Goal: Ask a question

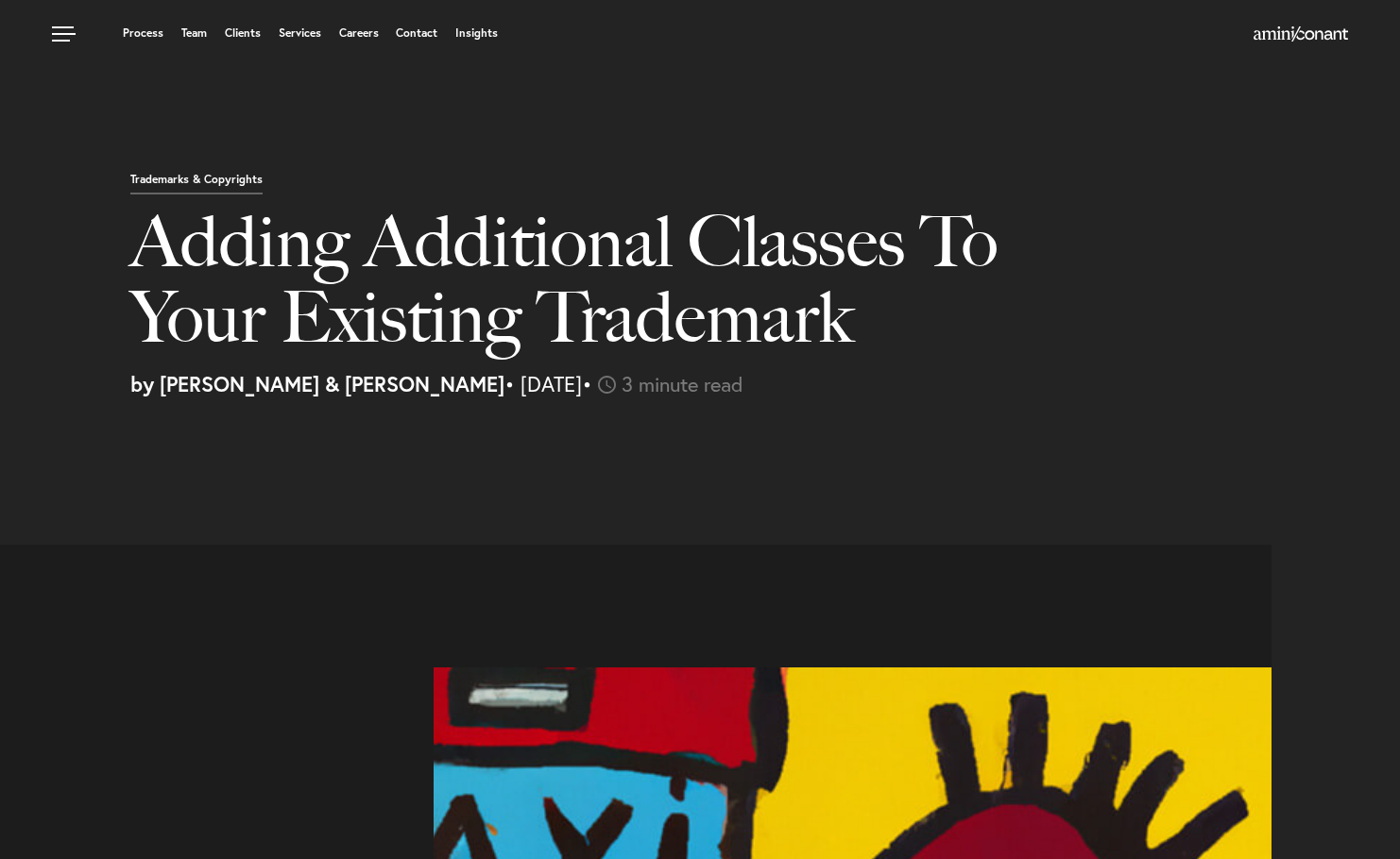
select select "CA"
select select "Austin"
select select "Business and Civil Litigation"
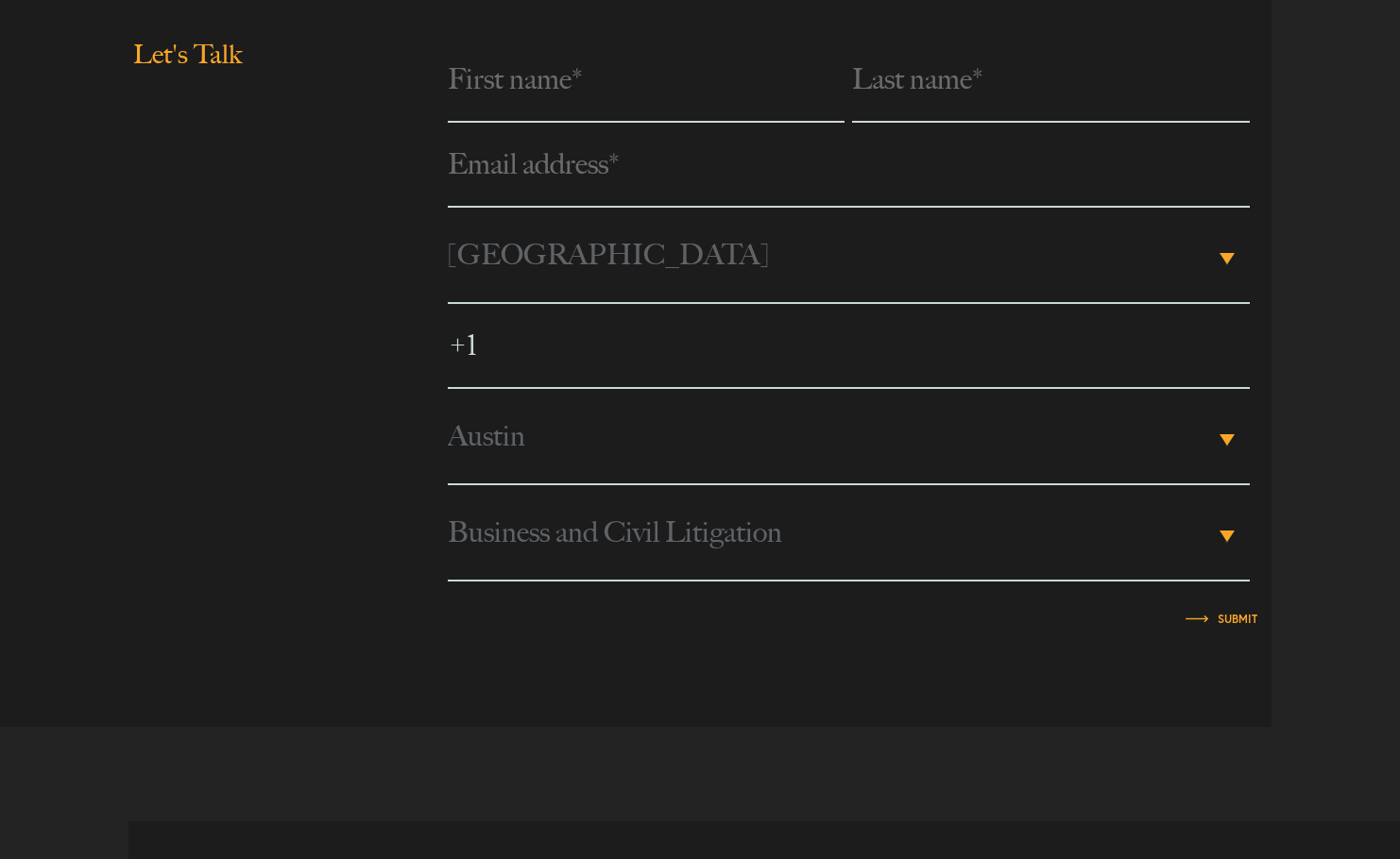
scroll to position [3635, 0]
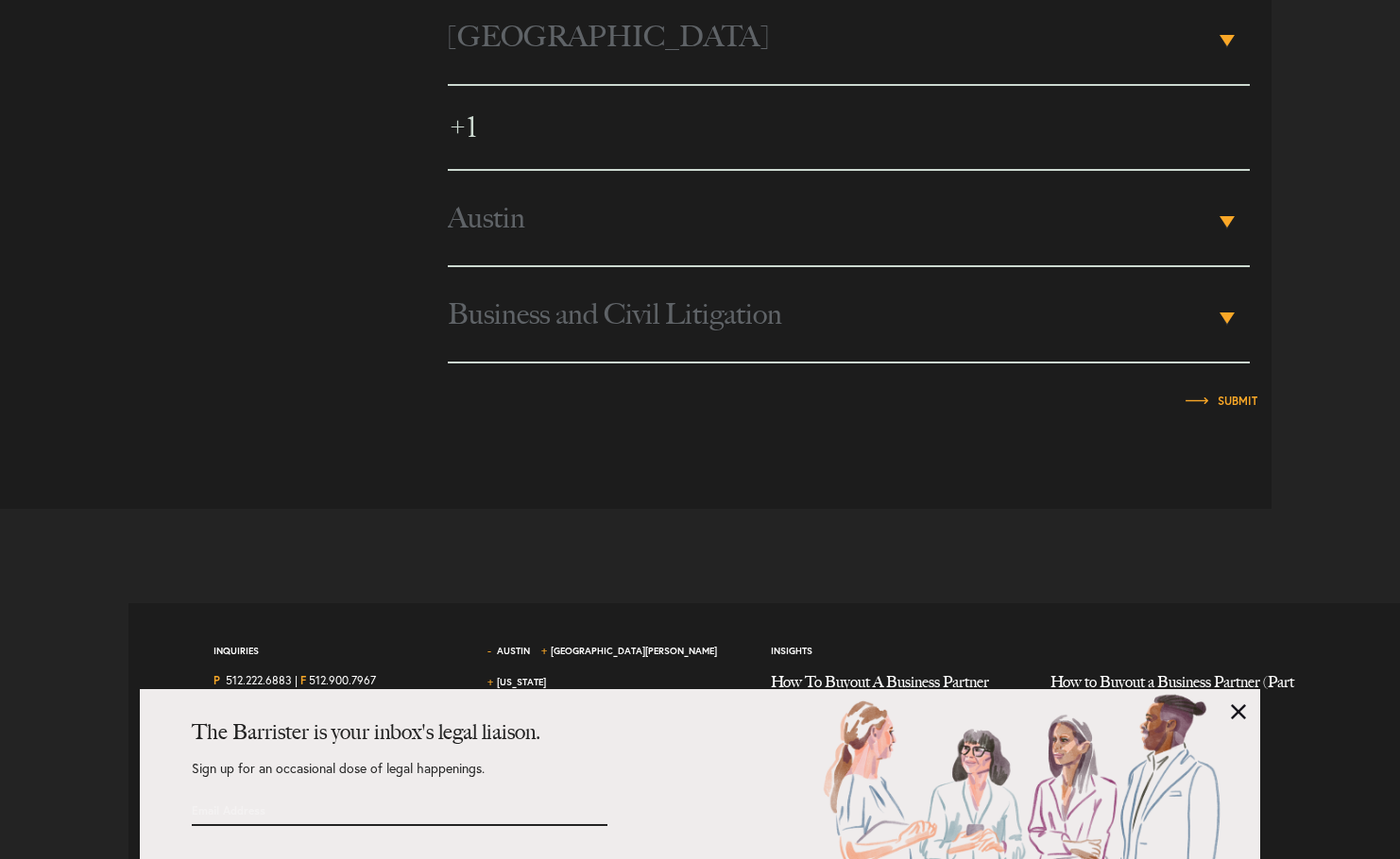
click at [270, 439] on div at bounding box center [642, 437] width 1257 height 52
click at [1230, 704] on div "The Barrister is your inbox's legal liaison. Sign up for an occasional dose of …" at bounding box center [700, 774] width 1120 height 170
click at [1238, 713] on link at bounding box center [1239, 713] width 15 height 15
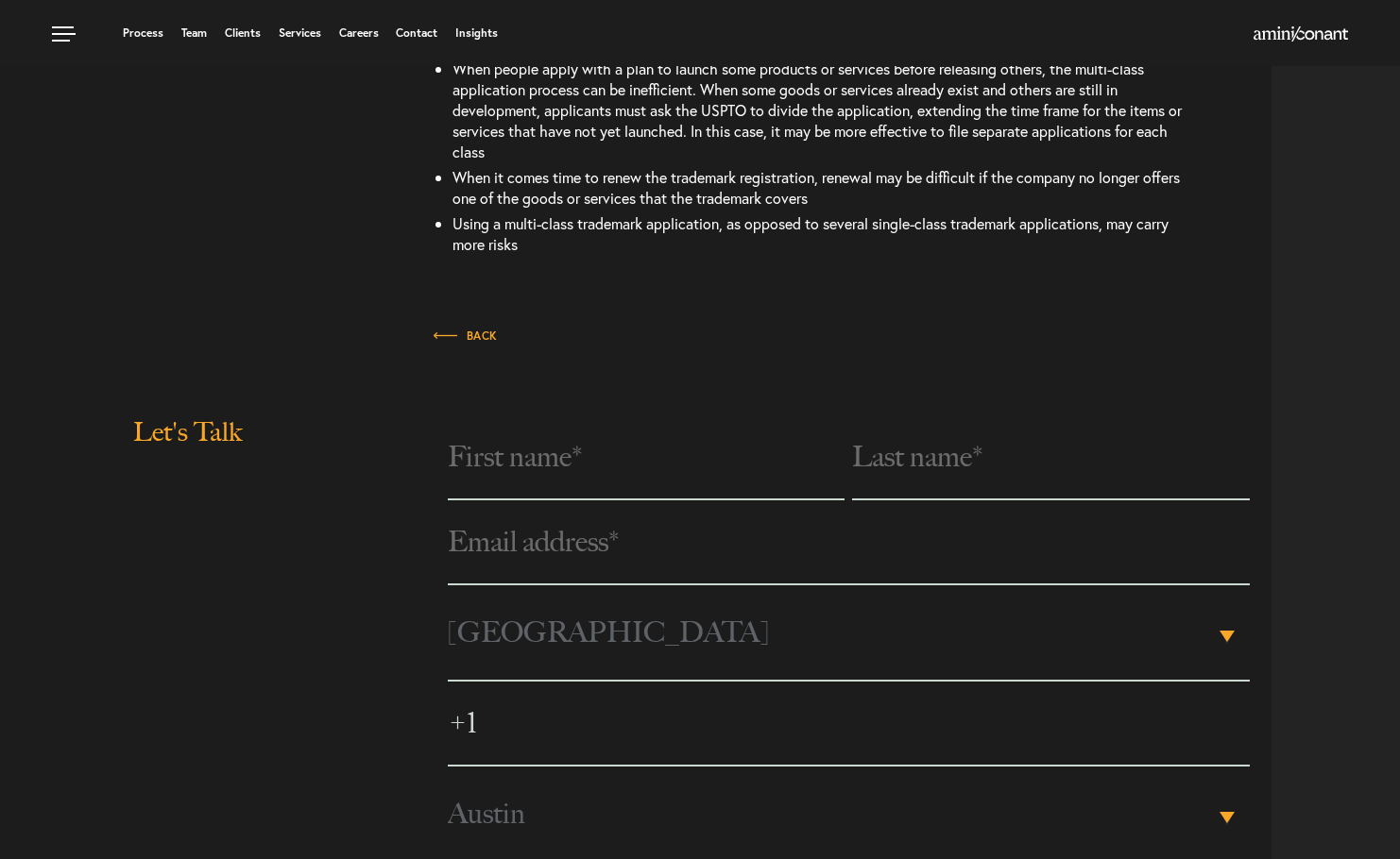
scroll to position [2502, 0]
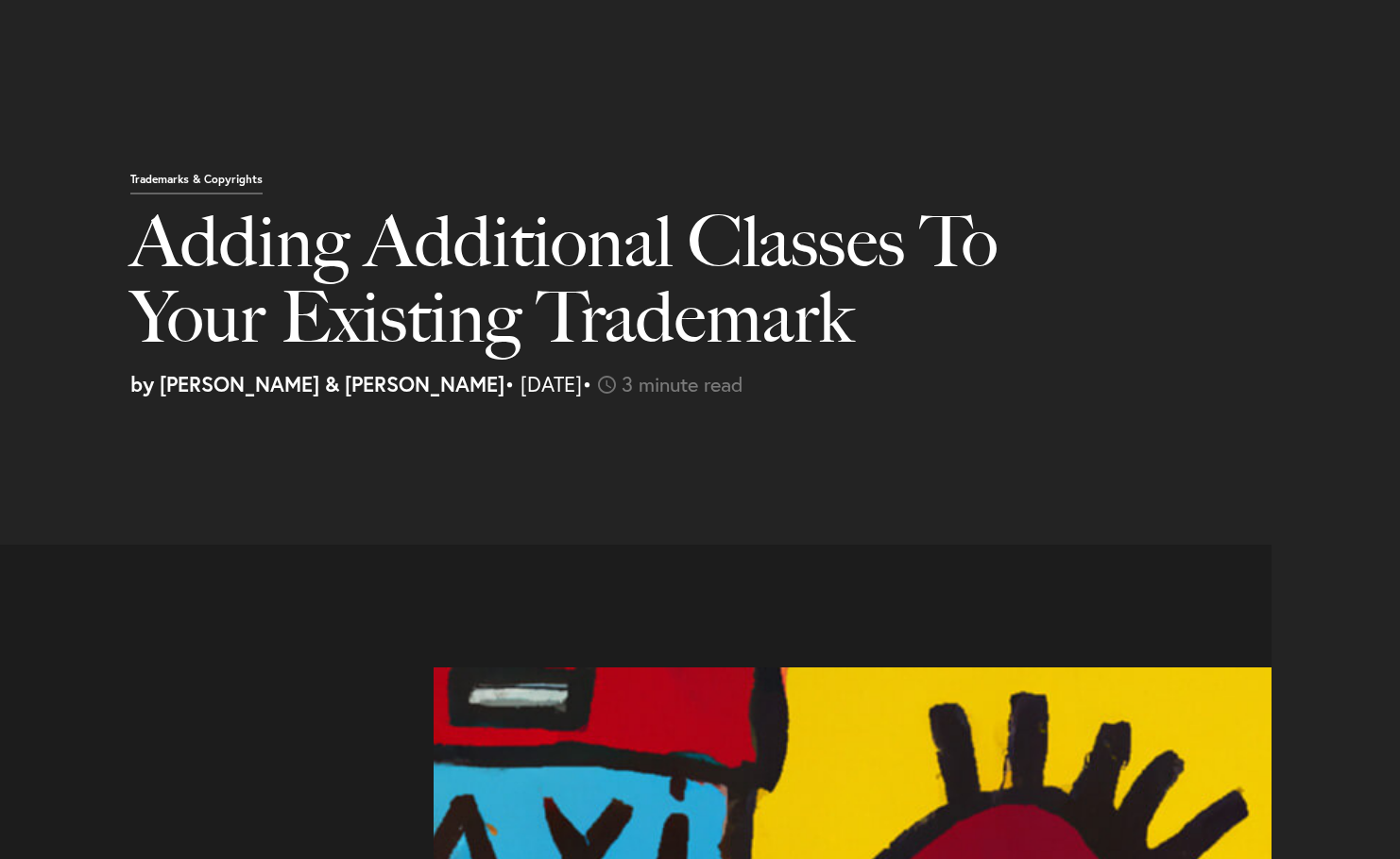
select select "CA"
select select "Austin"
select select "Business and Civil Litigation"
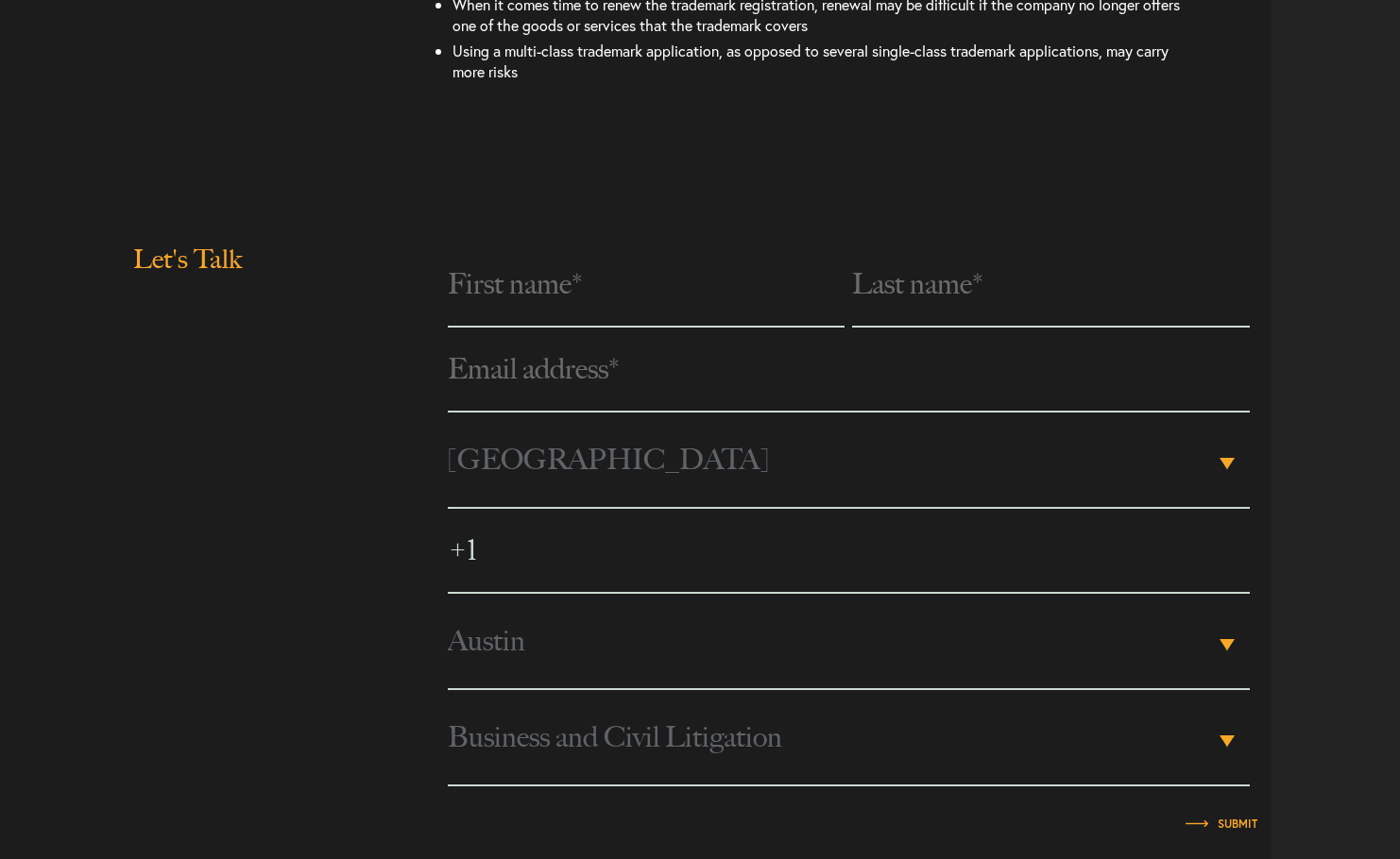
scroll to position [3589, 0]
